Goal: Book appointment/travel/reservation

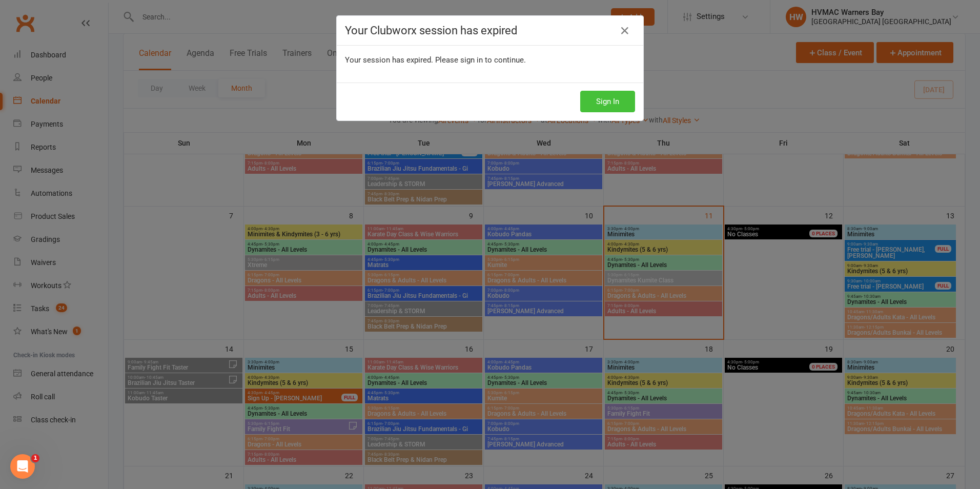
click at [615, 102] on button "Sign In" at bounding box center [607, 102] width 55 height 22
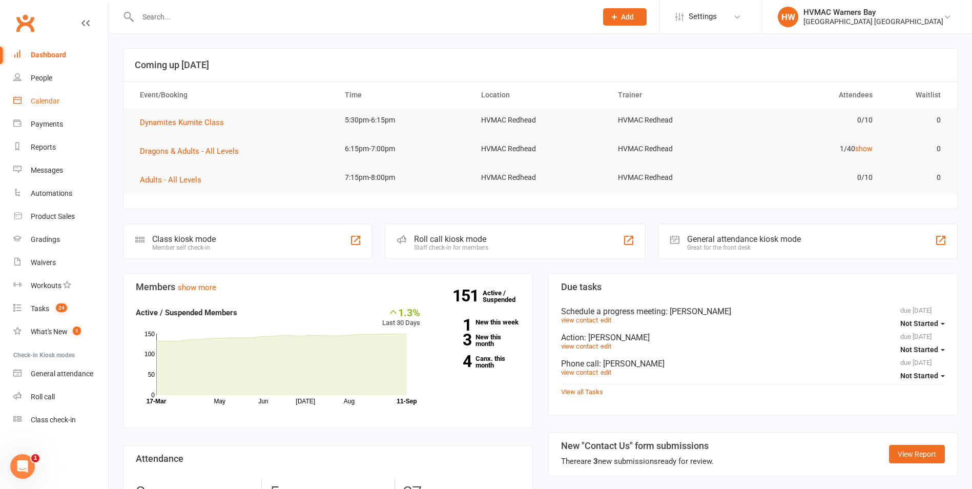
click at [81, 105] on link "Calendar" at bounding box center [60, 101] width 95 height 23
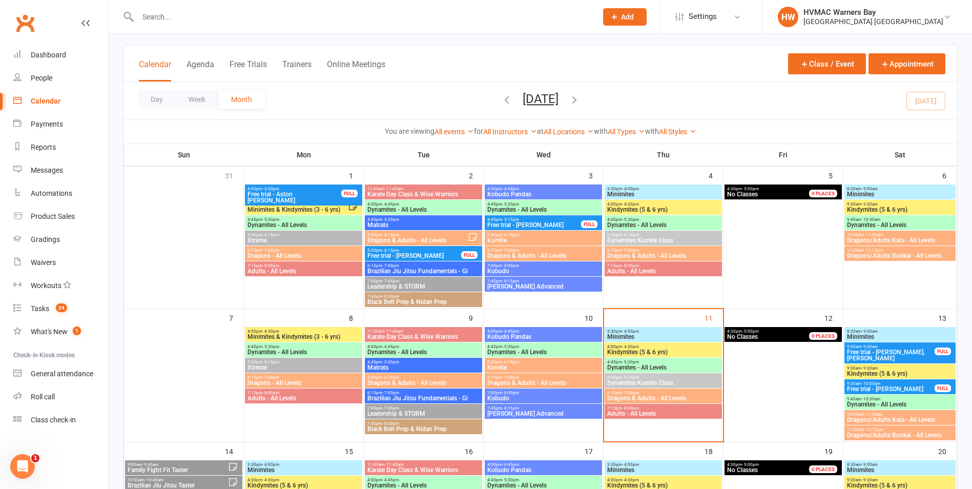
scroll to position [102, 0]
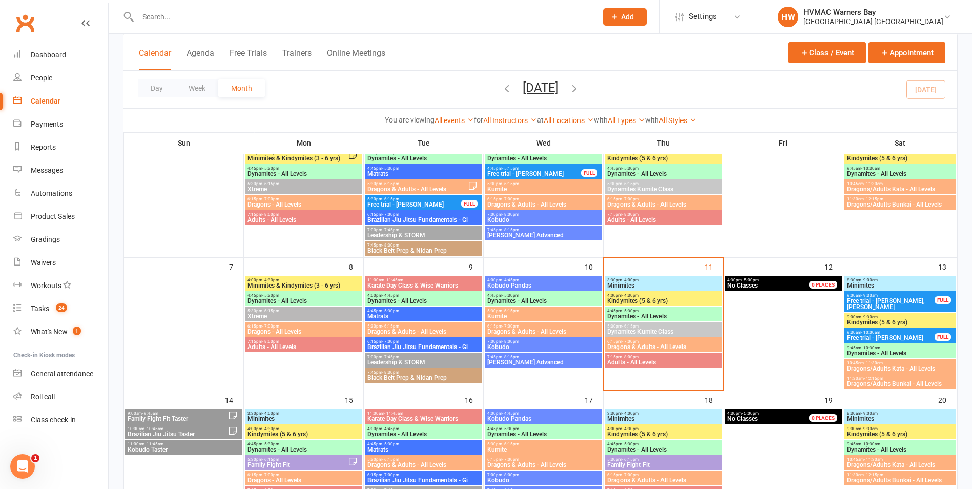
click at [639, 342] on span "6:15pm - 7:00pm" at bounding box center [663, 341] width 113 height 5
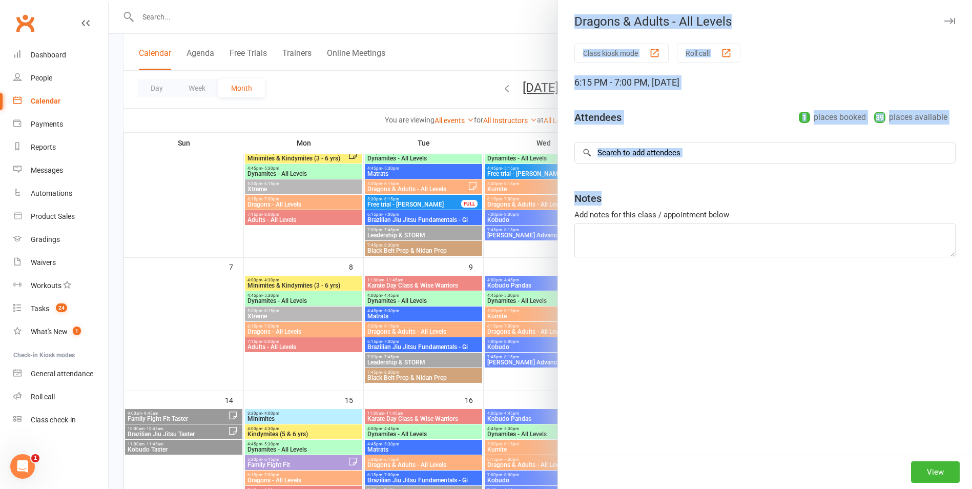
click at [640, 0] on div "Dragons & Adults - All Levels Class kiosk mode Roll call 6:15 PM - 7:00 PM, Thu…" at bounding box center [540, 0] width 863 height 0
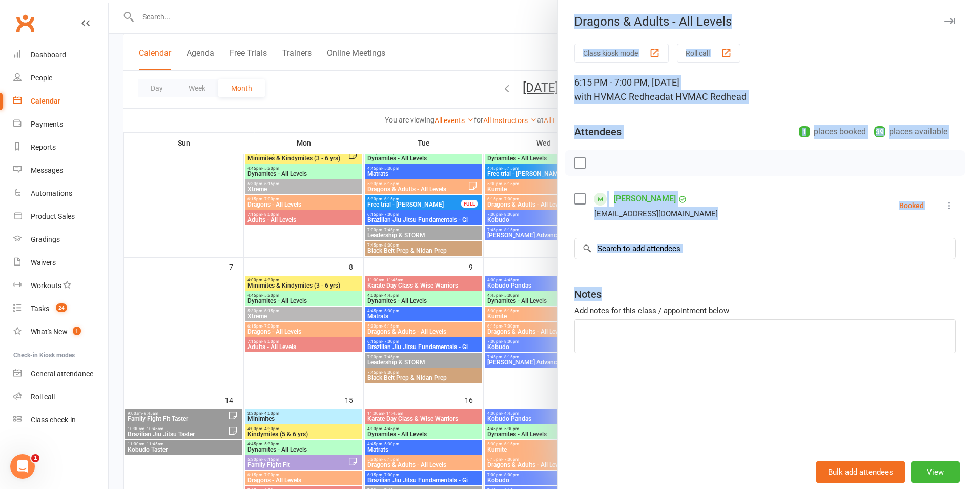
click at [677, 247] on input "search" at bounding box center [764, 249] width 381 height 22
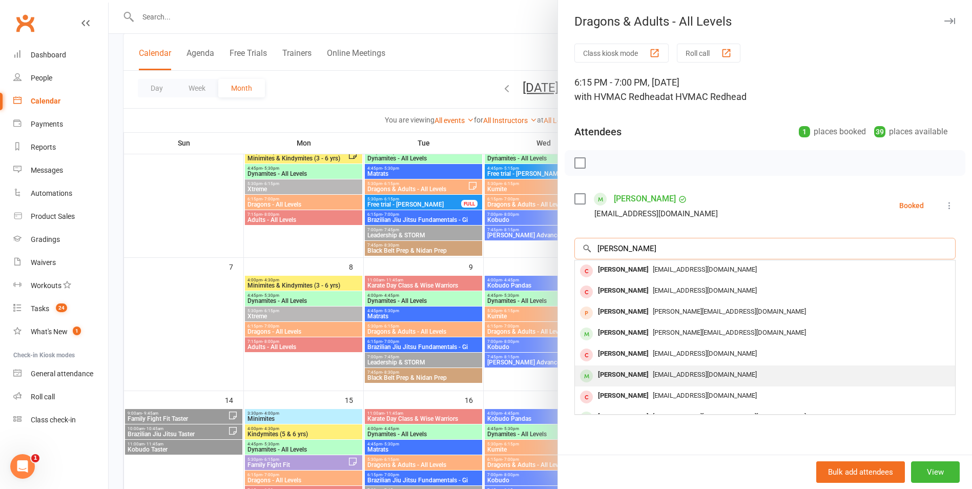
type input "michael"
click at [638, 372] on div "Michael Hensell" at bounding box center [623, 374] width 59 height 15
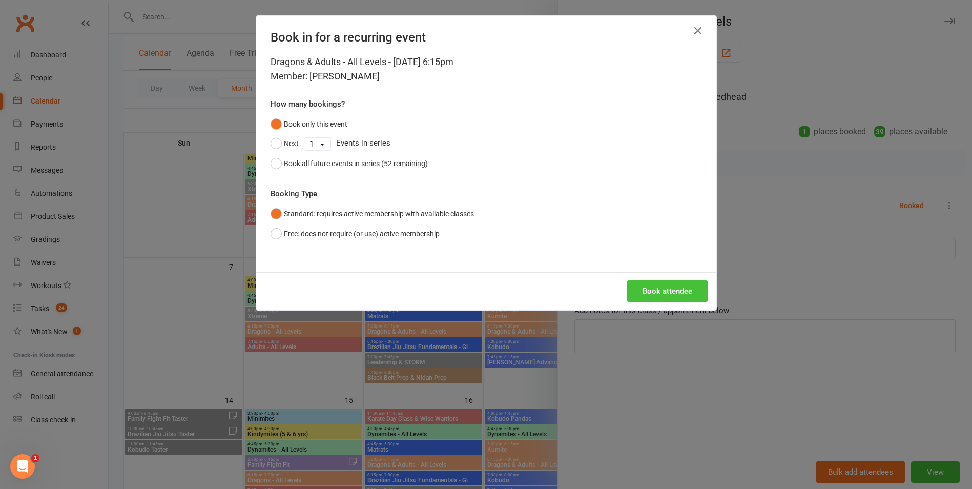
click at [667, 283] on button "Book attendee" at bounding box center [667, 291] width 81 height 22
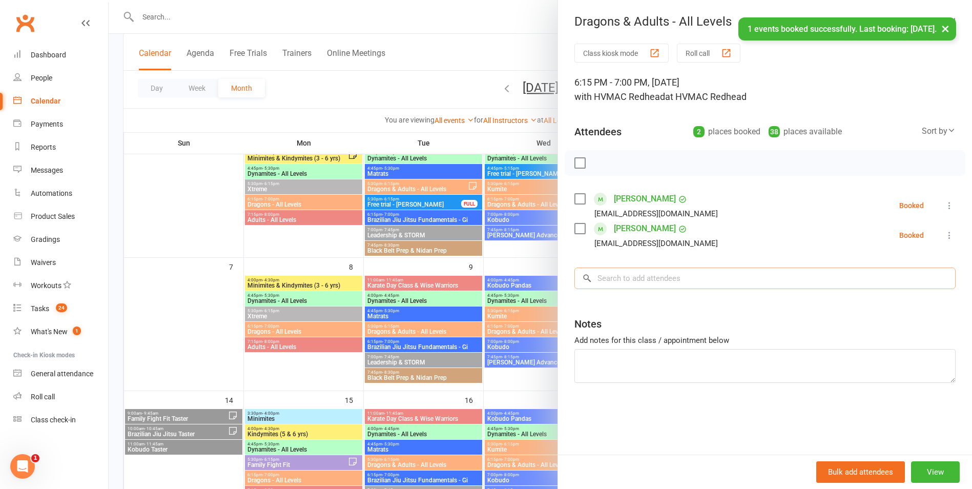
click at [652, 278] on input "search" at bounding box center [764, 278] width 381 height 22
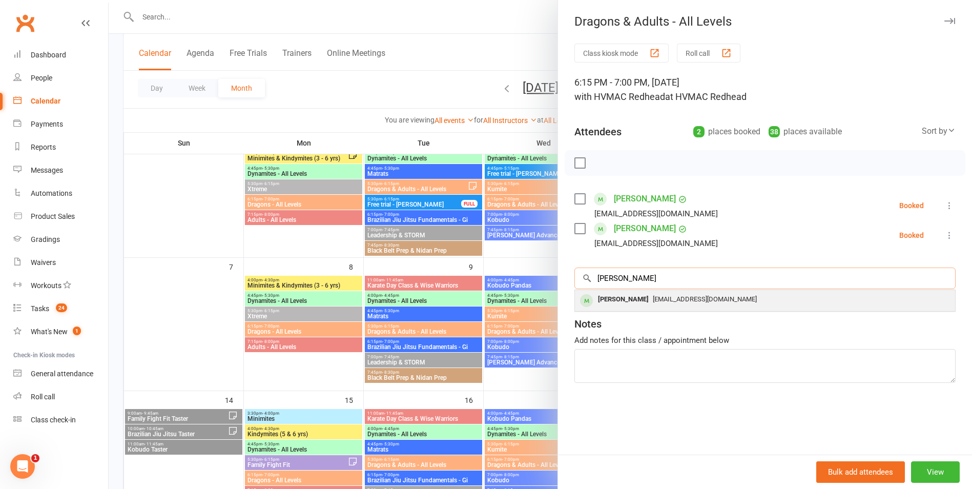
type input "doug"
click at [654, 300] on span "Dxryan@monadel.com.au" at bounding box center [705, 299] width 104 height 8
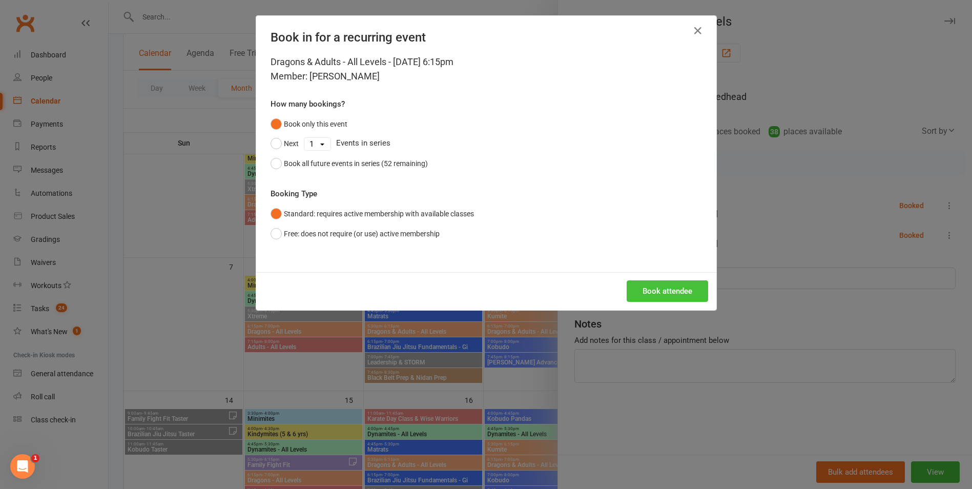
click at [662, 288] on button "Book attendee" at bounding box center [667, 291] width 81 height 22
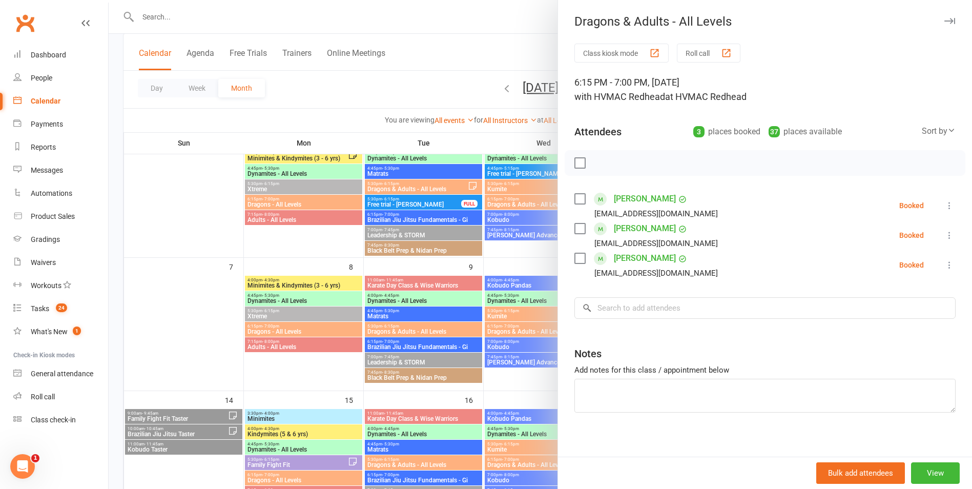
click at [574, 195] on label at bounding box center [579, 199] width 10 height 10
click at [578, 258] on label at bounding box center [579, 258] width 10 height 10
click at [599, 160] on icon "button" at bounding box center [602, 162] width 11 height 11
click at [943, 15] on button "button" at bounding box center [949, 21] width 12 height 12
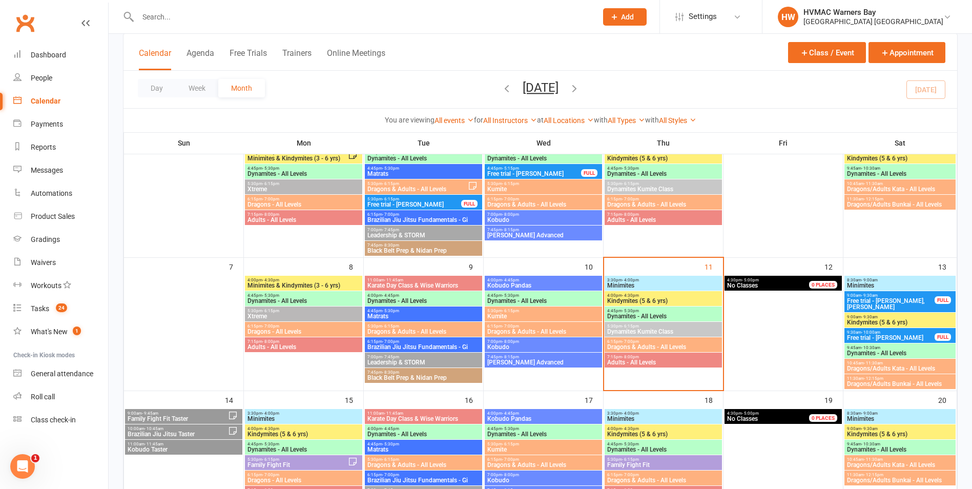
click at [667, 316] on span "Dynamites - All Levels" at bounding box center [663, 316] width 113 height 6
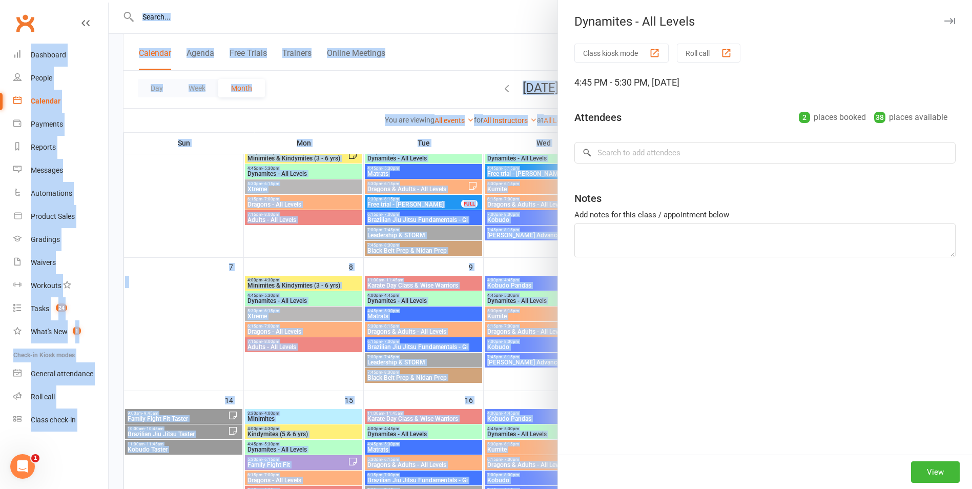
click at [667, 0] on div "Dynamites - All Levels Class kiosk mode Roll call 4:45 PM - 5:30 PM, Thursday, …" at bounding box center [540, 0] width 863 height 0
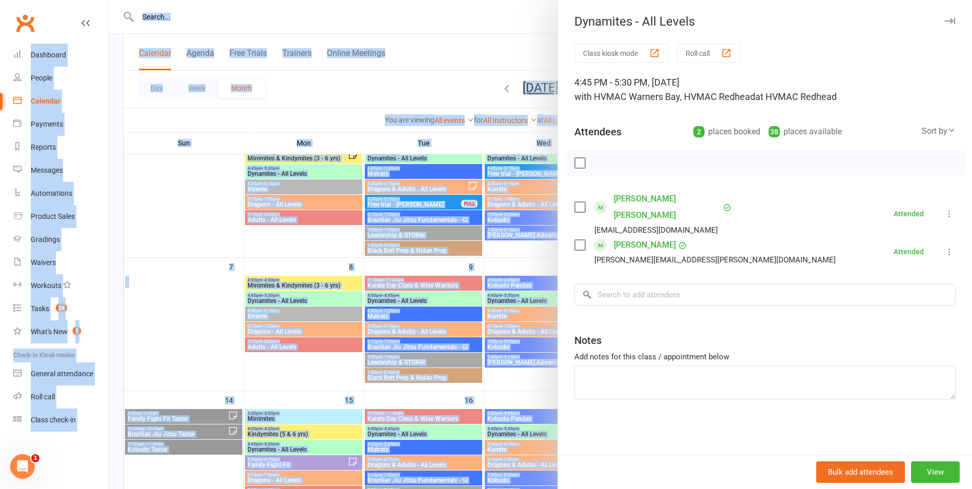
click at [943, 26] on button "button" at bounding box center [949, 21] width 12 height 12
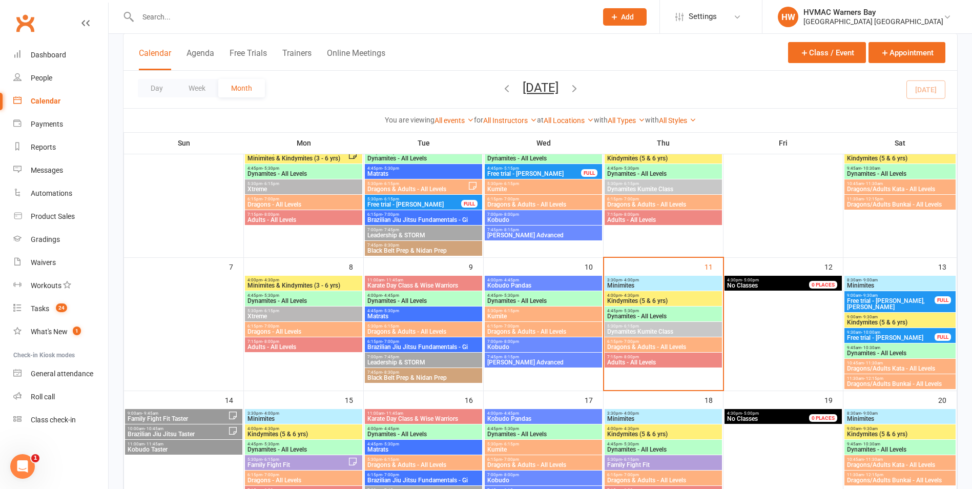
click at [670, 328] on span "Dynamites Kumite Class" at bounding box center [663, 331] width 113 height 6
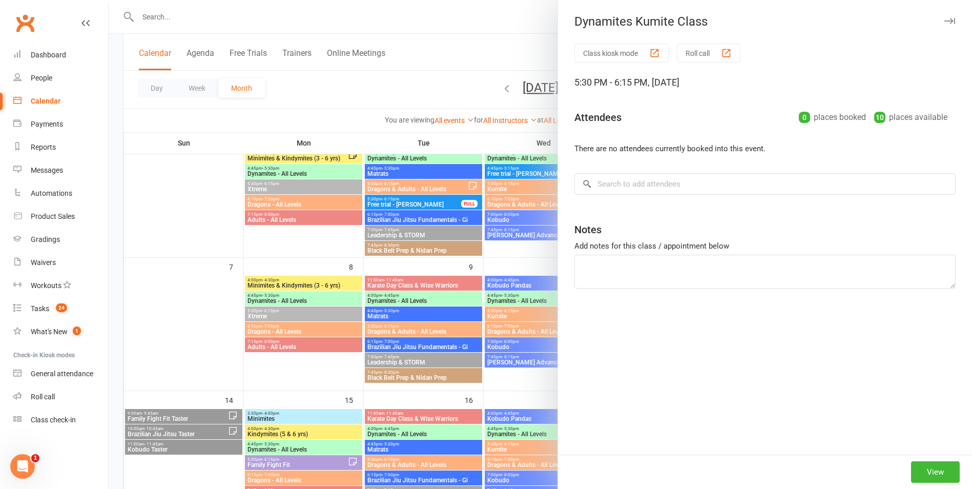
click at [669, 0] on div "Dynamites Kumite Class Class kiosk mode Roll call 5:30 PM - 6:15 PM, Thursday, …" at bounding box center [540, 0] width 863 height 0
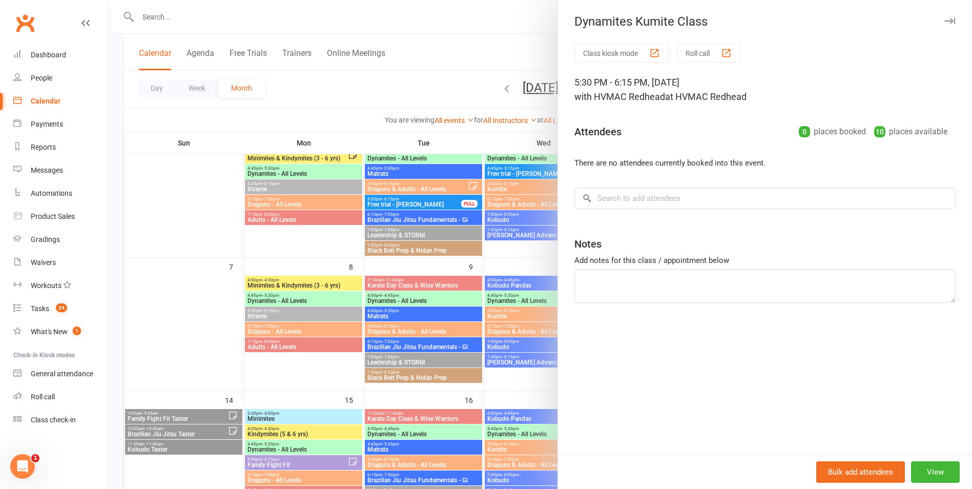
click at [945, 24] on button "button" at bounding box center [949, 21] width 12 height 12
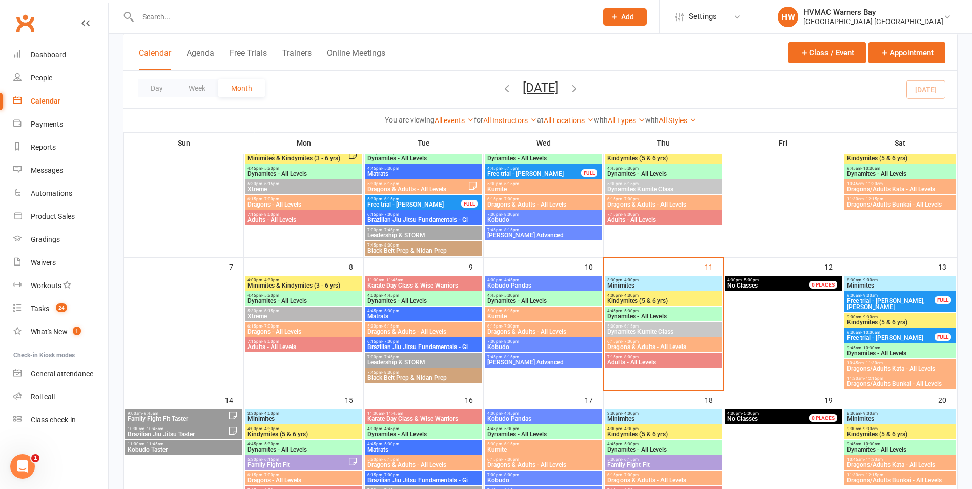
click at [625, 360] on span "Adults - All Levels" at bounding box center [663, 362] width 113 height 6
click at [625, 0] on div "Adults - All Levels Class kiosk mode Roll call 7:15 PM - 8:00 PM, Thursday, Sep…" at bounding box center [755, 0] width 863 height 0
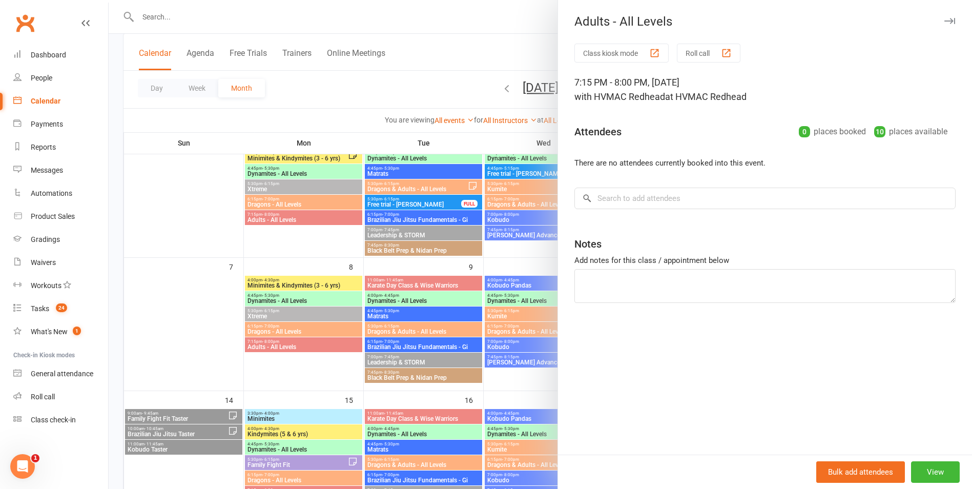
click at [951, 22] on div "Adults - All Levels" at bounding box center [765, 21] width 414 height 14
click at [944, 18] on icon "button" at bounding box center [949, 21] width 11 height 6
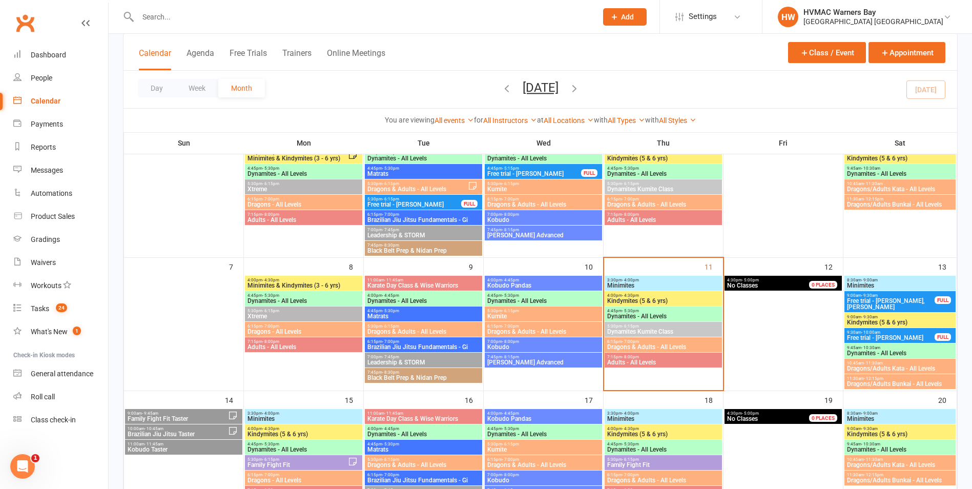
click at [693, 347] on span "Dragons & Adults - All Levels" at bounding box center [663, 347] width 113 height 6
click at [693, 0] on div "Dragons & Adults - All Levels Class kiosk mode Roll call 6:15 PM - 7:00 PM, Thu…" at bounding box center [755, 0] width 863 height 0
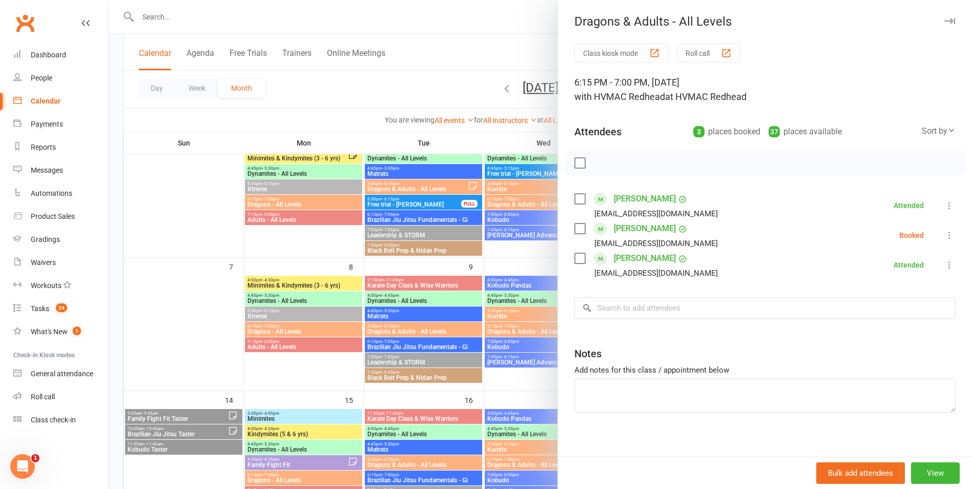
click at [943, 17] on button "button" at bounding box center [949, 21] width 12 height 12
